Goal: Information Seeking & Learning: Learn about a topic

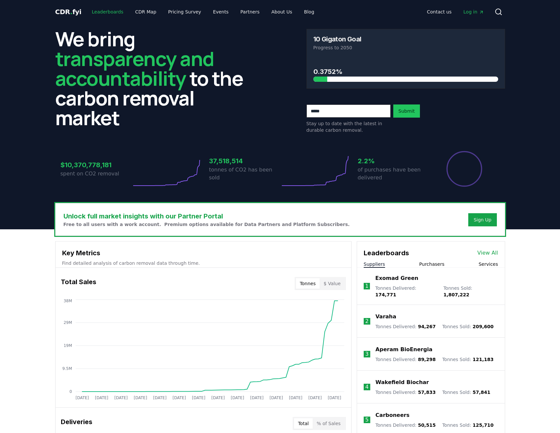
click at [109, 14] on link "Leaderboards" at bounding box center [107, 12] width 42 height 12
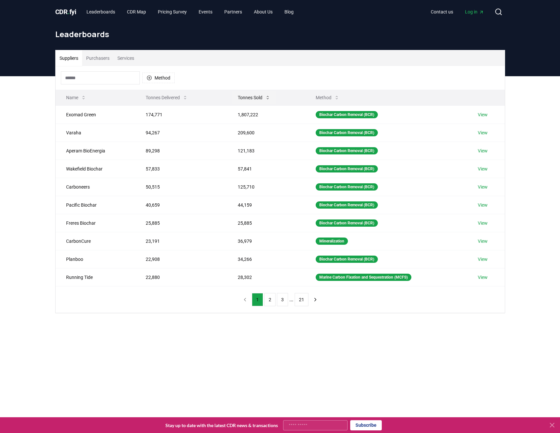
click at [245, 99] on button "Tonnes Sold" at bounding box center [253, 97] width 43 height 13
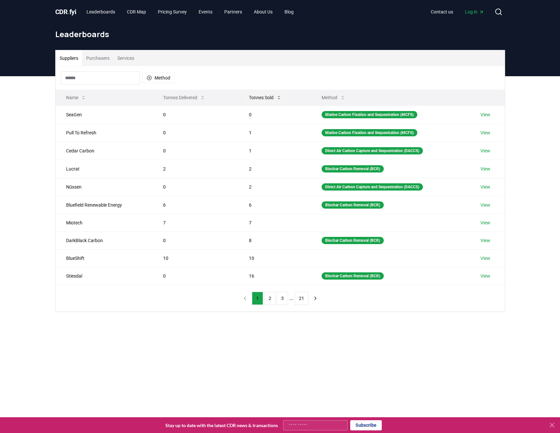
click at [259, 96] on button "Tonnes Sold" at bounding box center [265, 97] width 43 height 13
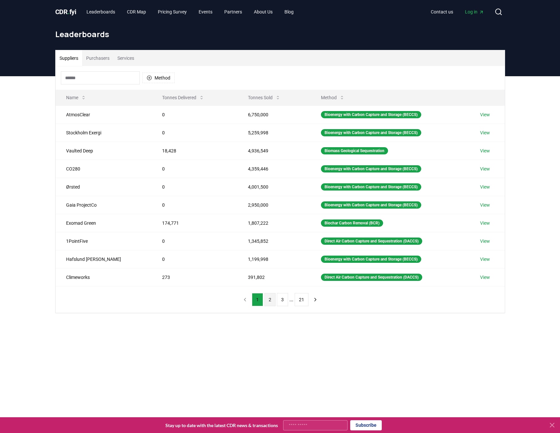
click at [270, 302] on button "2" at bounding box center [269, 299] width 11 height 13
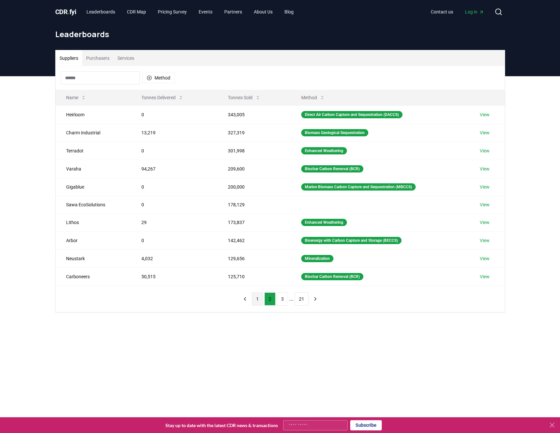
click at [257, 301] on button "1" at bounding box center [257, 299] width 11 height 13
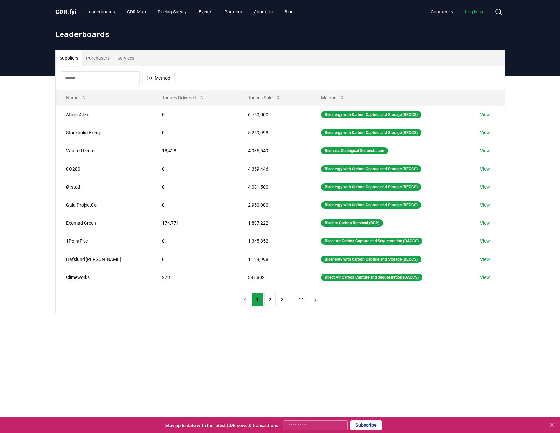
click at [150, 358] on main "Suppliers Purchasers Services Method Name Tonnes Delivered Tonnes Sold Method A…" at bounding box center [280, 292] width 560 height 433
click at [23, 269] on div "Suppliers Purchasers Services Method Name Tonnes Delivered Tonnes Sold Method A…" at bounding box center [280, 207] width 560 height 263
click at [180, 369] on main "Suppliers Purchasers Services Method Name Tonnes Delivered Tonnes Sold Method A…" at bounding box center [280, 292] width 560 height 433
click at [101, 354] on main "Suppliers Purchasers Services Method Name Tonnes Delivered Tonnes Sold Method A…" at bounding box center [280, 292] width 560 height 433
click at [151, 77] on icon "button" at bounding box center [149, 77] width 5 height 5
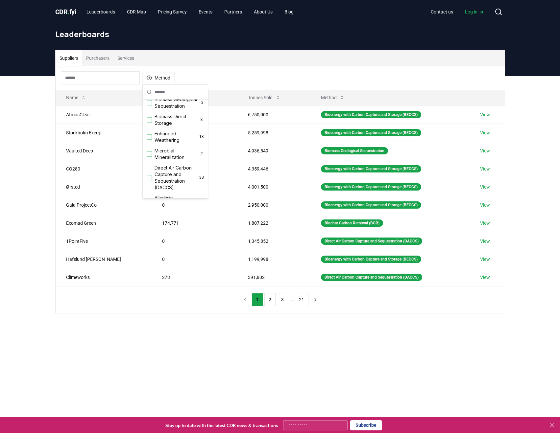
scroll to position [99, 0]
click at [149, 170] on div "Suggestions" at bounding box center [149, 167] width 5 height 5
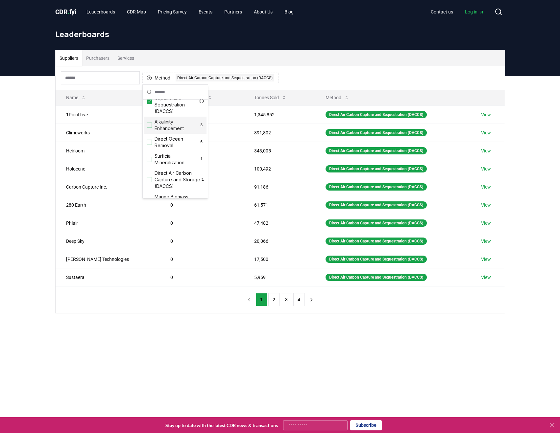
scroll to position [197, 0]
click at [150, 112] on div "Suggestions" at bounding box center [149, 109] width 5 height 5
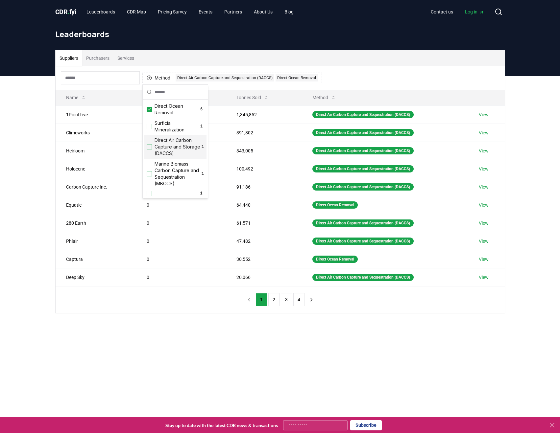
click at [150, 150] on div "Suggestions" at bounding box center [149, 146] width 5 height 5
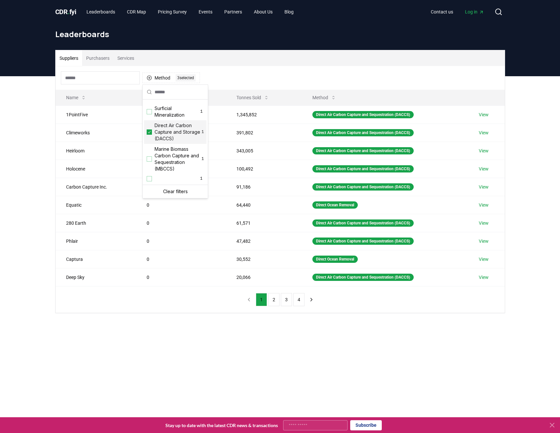
scroll to position [225, 0]
click at [187, 352] on main "Suppliers Purchasers Services Method 3 3 selected Name Tonnes Delivered Tonnes …" at bounding box center [280, 292] width 560 height 433
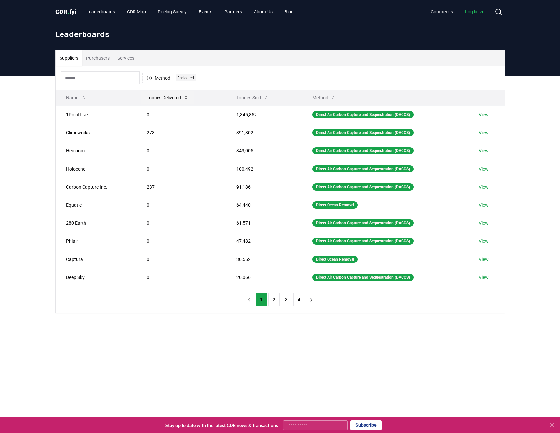
click at [167, 96] on button "Tonnes Delivered" at bounding box center [167, 97] width 53 height 13
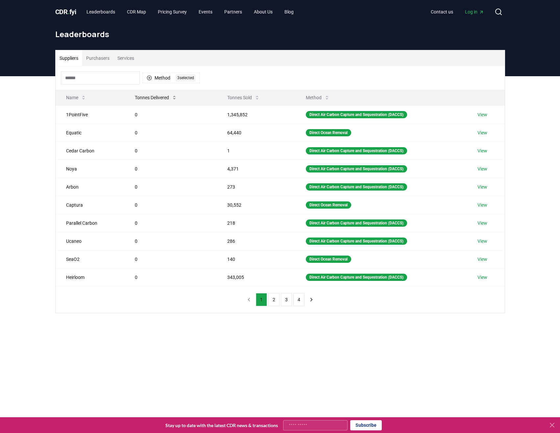
click at [167, 96] on button "Tonnes Delivered" at bounding box center [156, 97] width 53 height 13
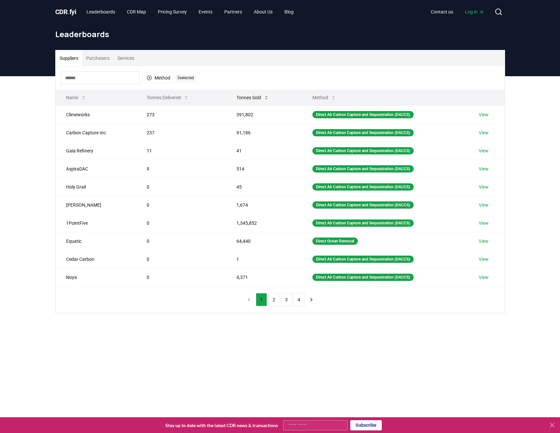
click at [243, 96] on button "Tonnes Sold" at bounding box center [252, 97] width 43 height 13
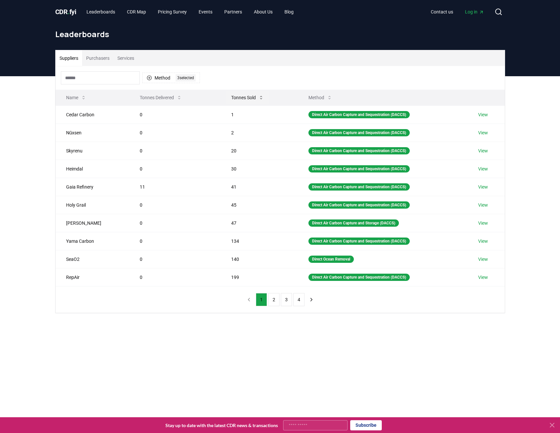
click at [233, 99] on button "Tonnes Sold" at bounding box center [247, 97] width 43 height 13
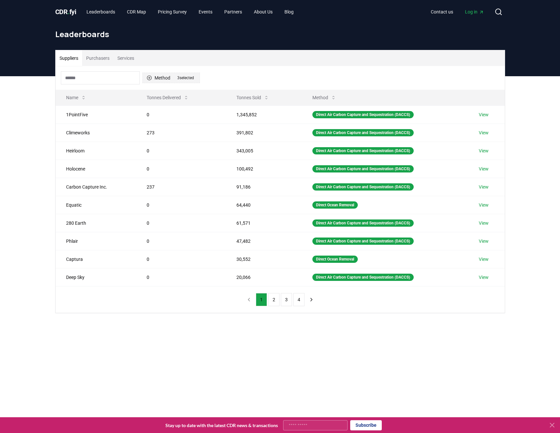
click at [149, 76] on icon "button" at bounding box center [149, 77] width 5 height 5
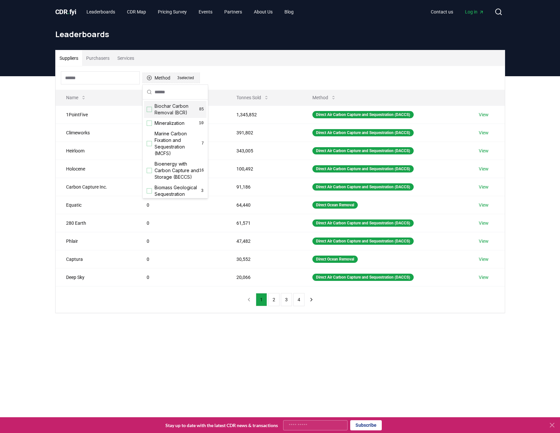
click at [188, 79] on div "3 selected" at bounding box center [186, 77] width 20 height 7
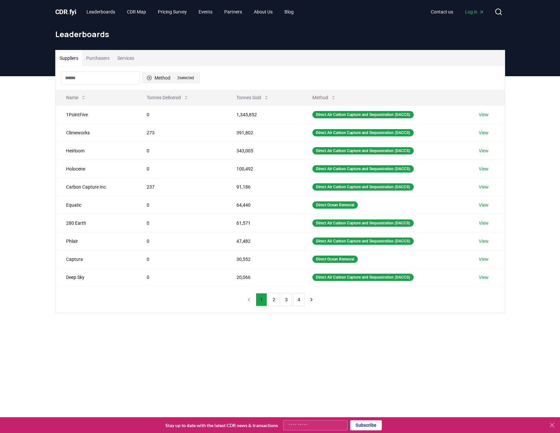
click at [188, 78] on div "3 selected" at bounding box center [186, 77] width 20 height 7
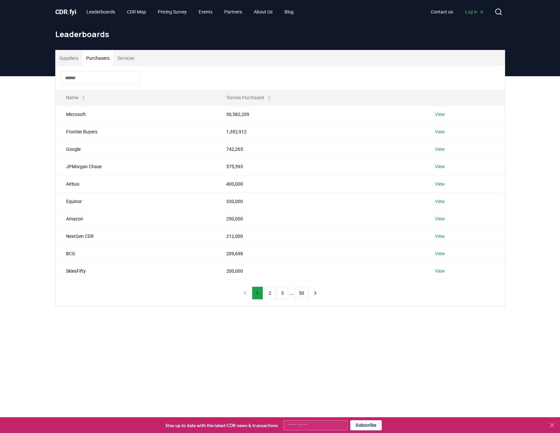
click at [94, 59] on button "Purchasers" at bounding box center [97, 58] width 31 height 16
click at [131, 59] on button "Services" at bounding box center [125, 58] width 25 height 16
click at [74, 60] on button "Suppliers" at bounding box center [69, 58] width 27 height 16
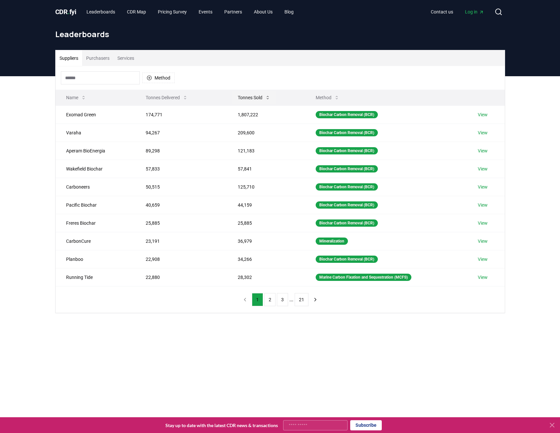
click at [253, 97] on button "Tonnes Sold" at bounding box center [253, 97] width 43 height 13
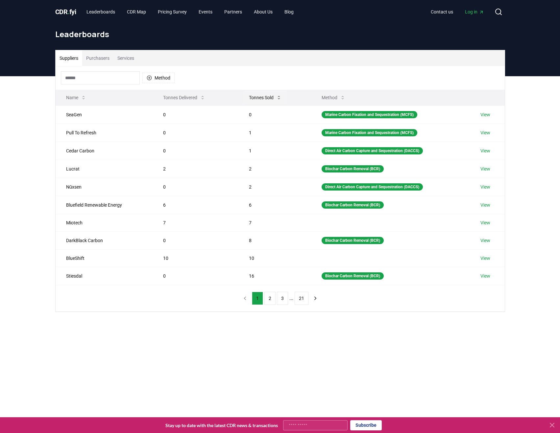
click at [253, 97] on button "Tonnes Sold" at bounding box center [265, 97] width 43 height 13
